Goal: Check status: Check status

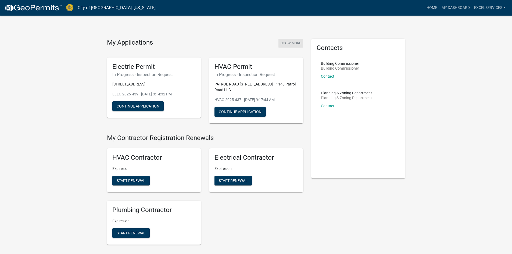
click at [291, 41] on button "Show More" at bounding box center [291, 43] width 25 height 9
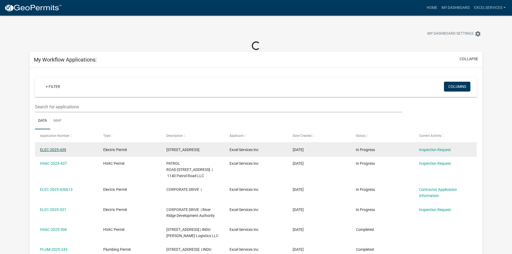
click at [57, 150] on link "ELEC-2025-439" at bounding box center [53, 150] width 26 height 4
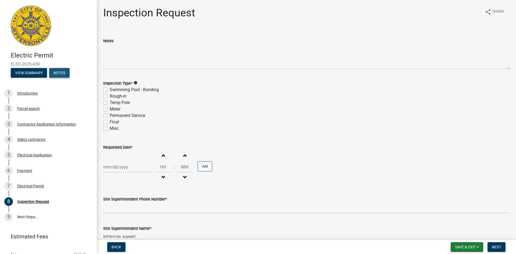
click at [61, 72] on button "Notes" at bounding box center [59, 73] width 20 height 10
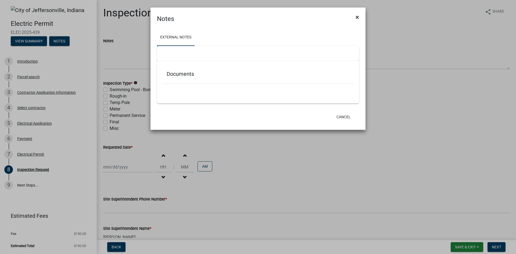
click at [358, 19] on span "×" at bounding box center [357, 17] width 3 height 8
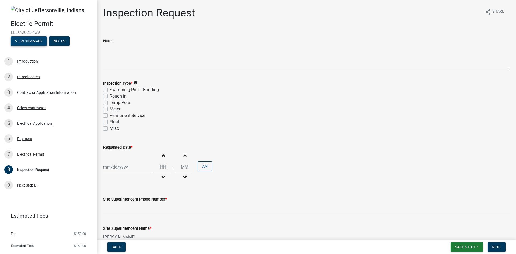
click at [29, 44] on button "View Summary" at bounding box center [29, 41] width 36 height 10
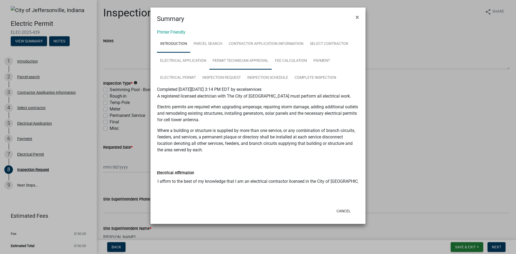
click at [242, 62] on link "Permit Technician Approval" at bounding box center [241, 60] width 62 height 17
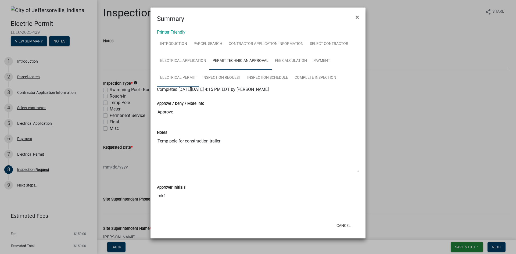
click at [182, 76] on link "Electrical Permit" at bounding box center [178, 77] width 42 height 17
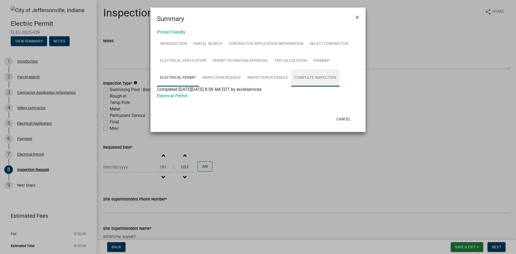
click at [310, 79] on link "Complete Inspection" at bounding box center [316, 77] width 48 height 17
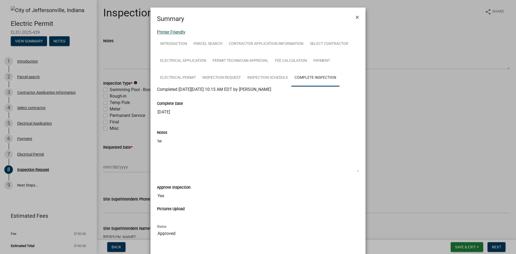
click at [180, 32] on link "Printer Friendly" at bounding box center [171, 32] width 29 height 5
click at [356, 18] on span "×" at bounding box center [357, 17] width 3 height 8
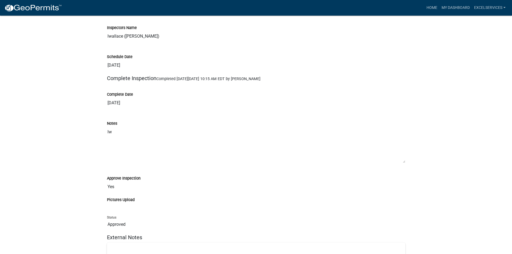
scroll to position [1418, 0]
